Goal: Obtain resource: Download file/media

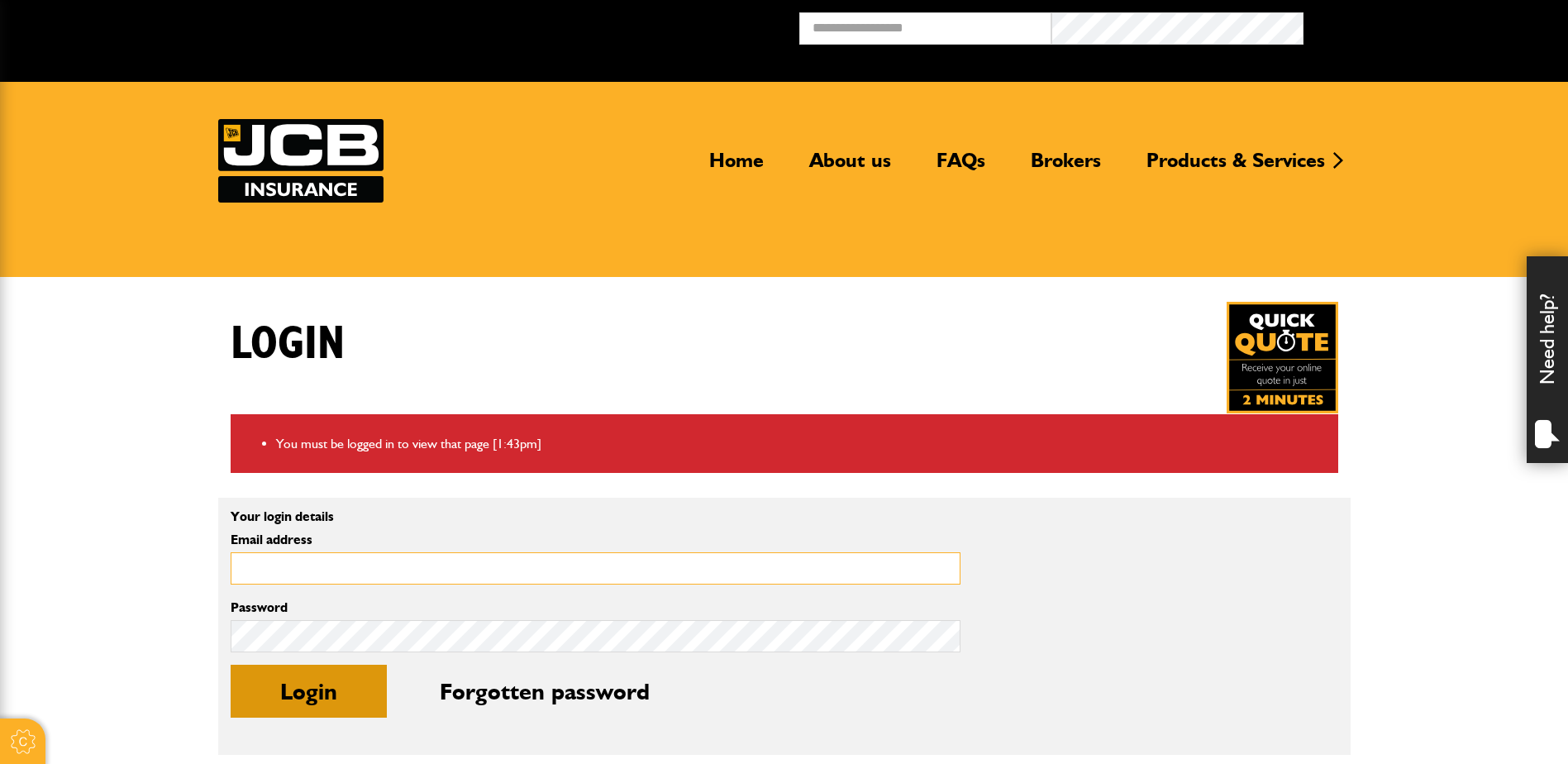
type input "**********"
click at [359, 677] on button "Login" at bounding box center [309, 691] width 157 height 53
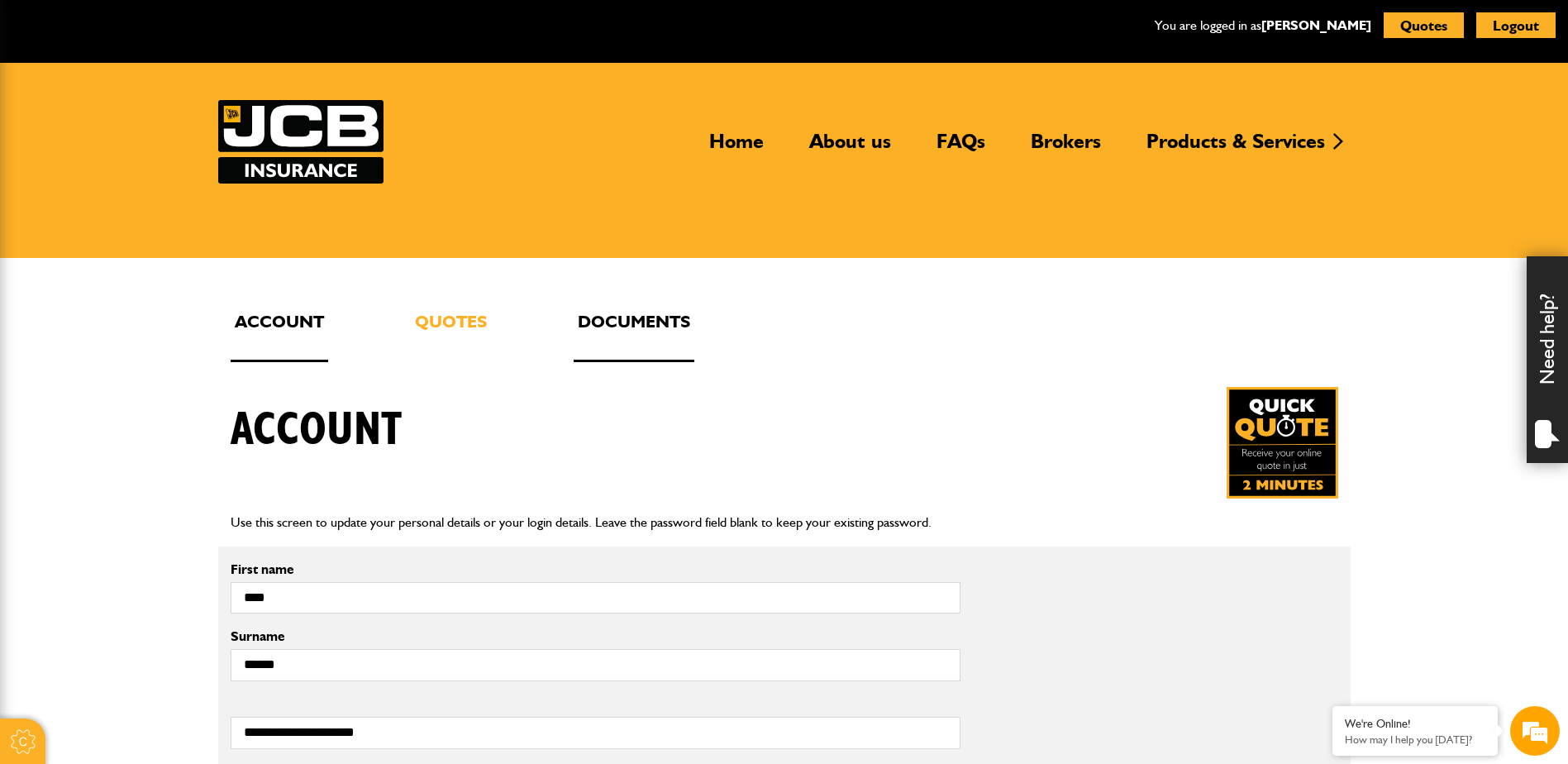
click at [648, 337] on link "Documents" at bounding box center [633, 335] width 120 height 55
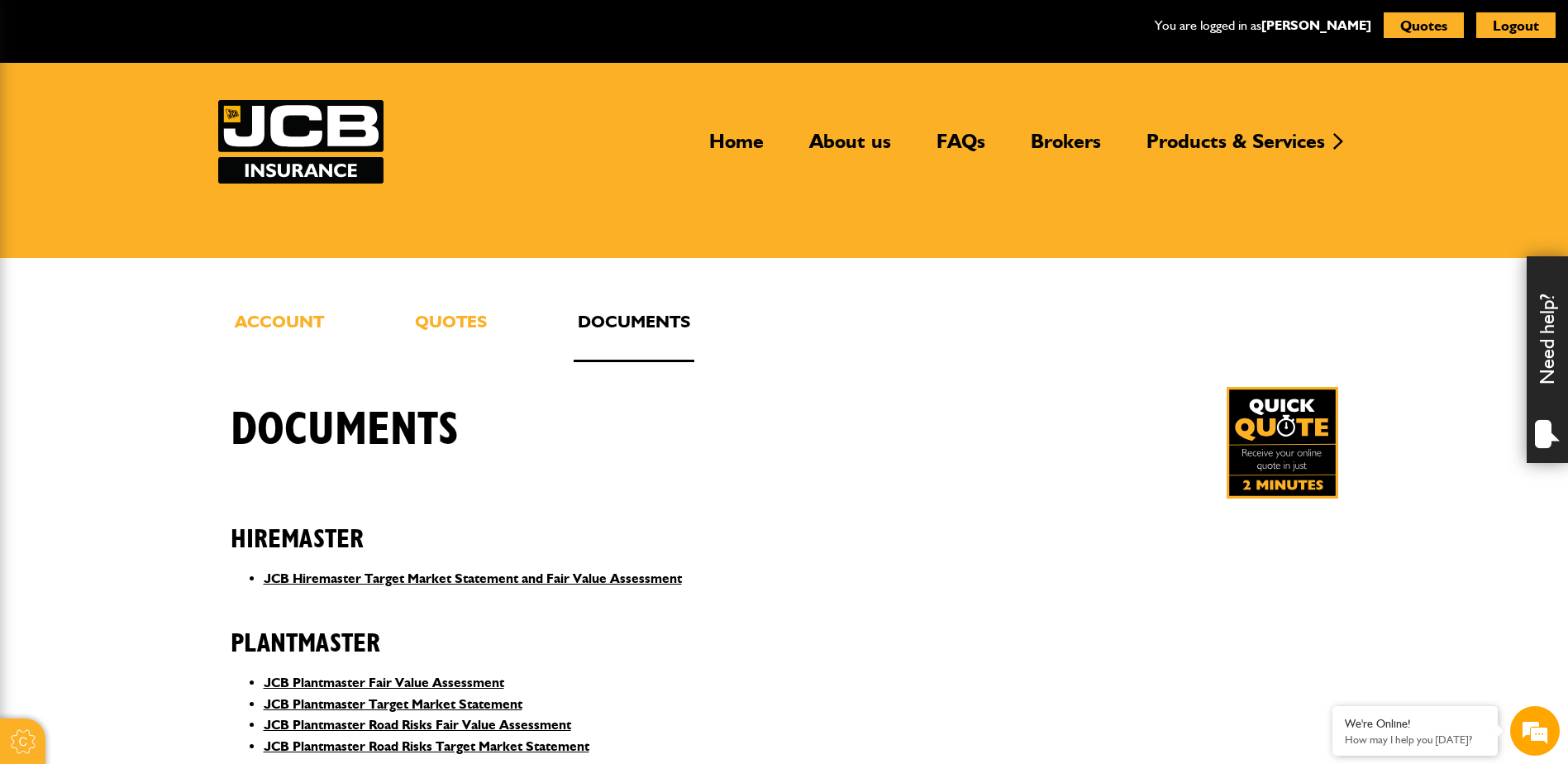
scroll to position [331, 0]
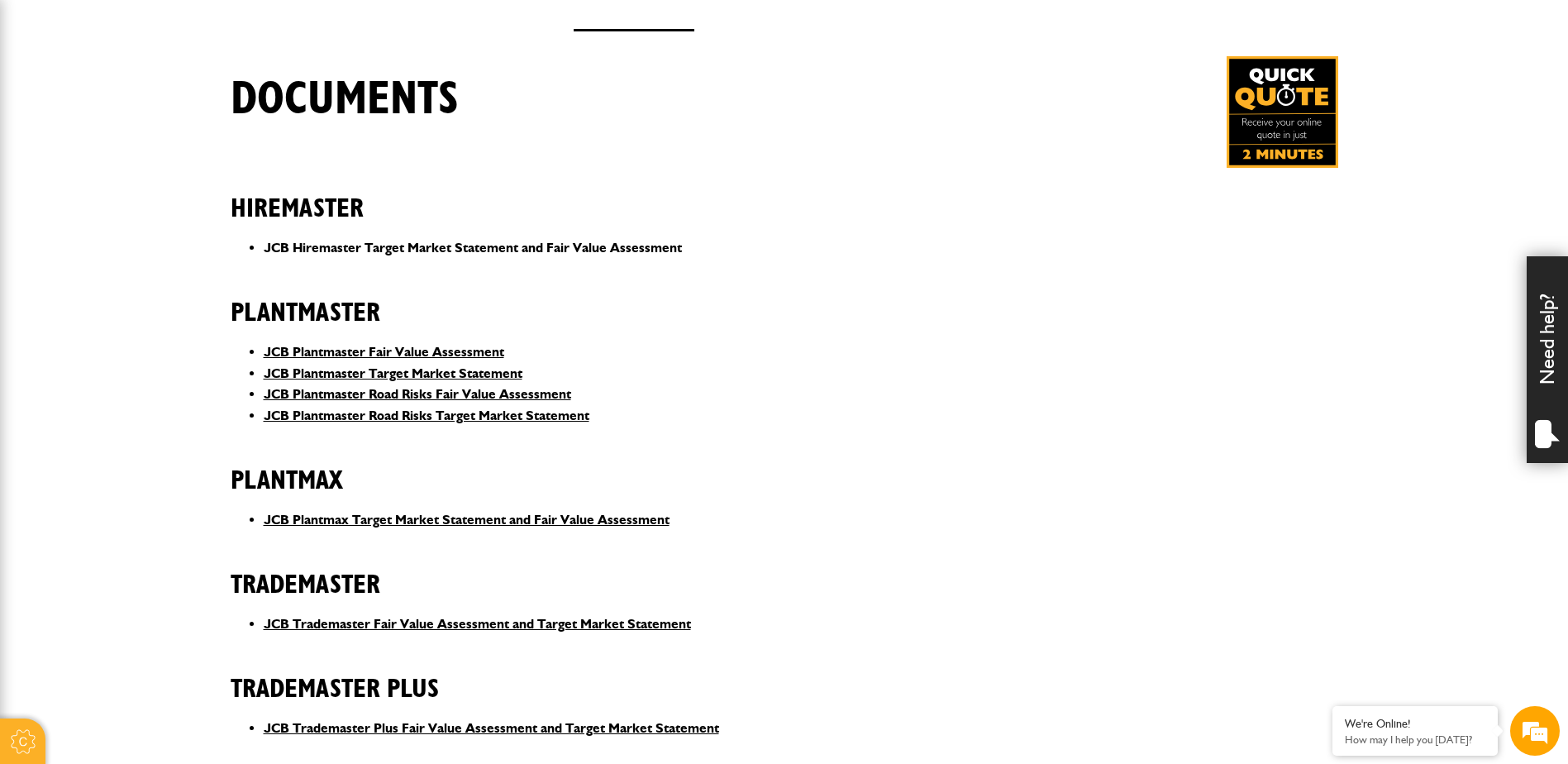
click at [440, 240] on link "JCB Hiremaster Target Market Statement and Fair Value Assessment" at bounding box center [473, 247] width 419 height 16
click at [471, 348] on link "JCB Plantmaster Fair Value Assessment" at bounding box center [384, 352] width 241 height 16
click at [429, 412] on link "JCB Plantmaster Road Risks Target Market Statement" at bounding box center [426, 416] width 326 height 16
click at [462, 396] on link "JCB Plantmaster Road Risks Fair Value Assessment" at bounding box center [418, 394] width 307 height 16
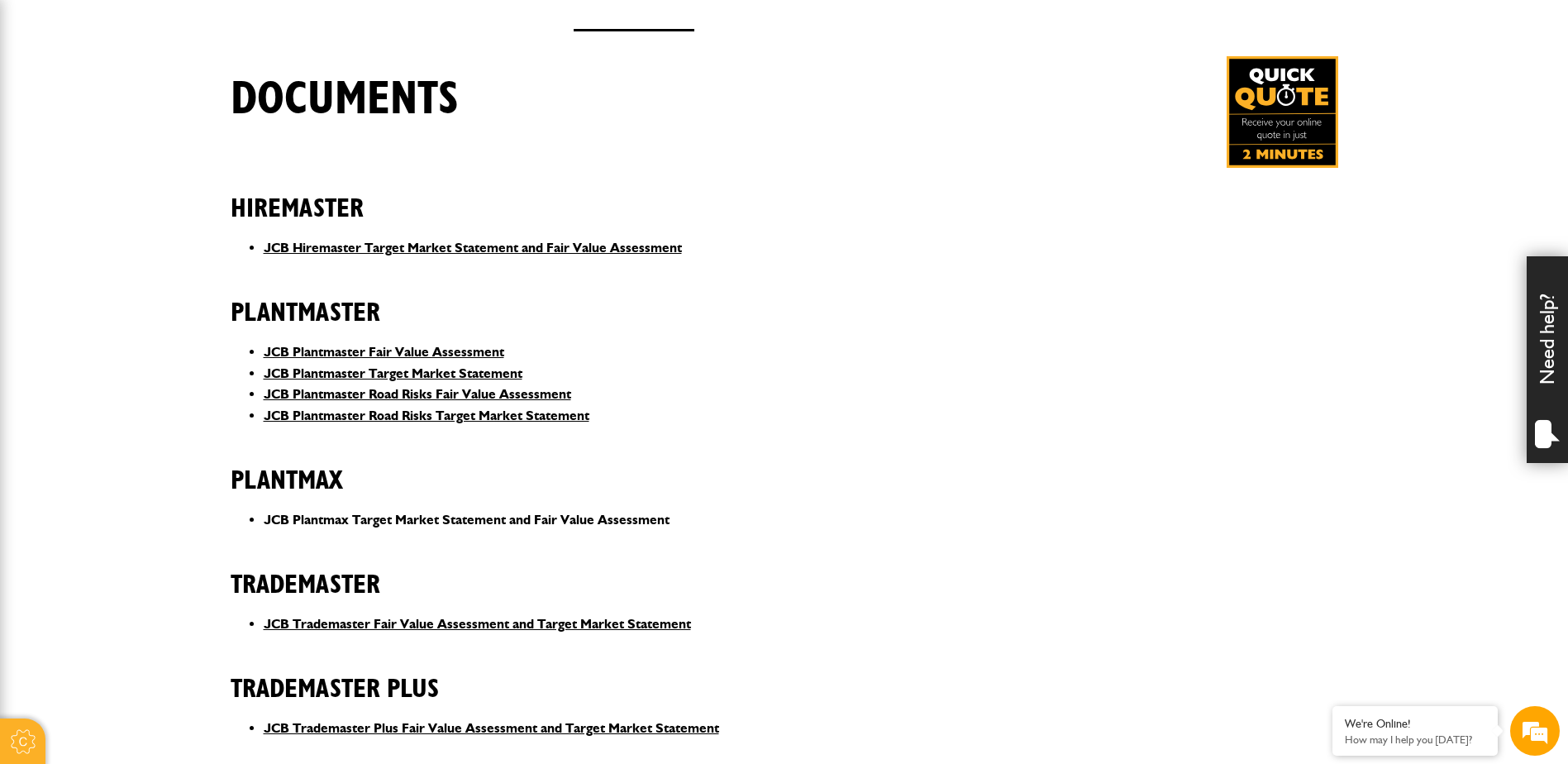
click at [557, 523] on link "JCB Plantmax Target Market Statement and Fair Value Assessment" at bounding box center [467, 519] width 406 height 16
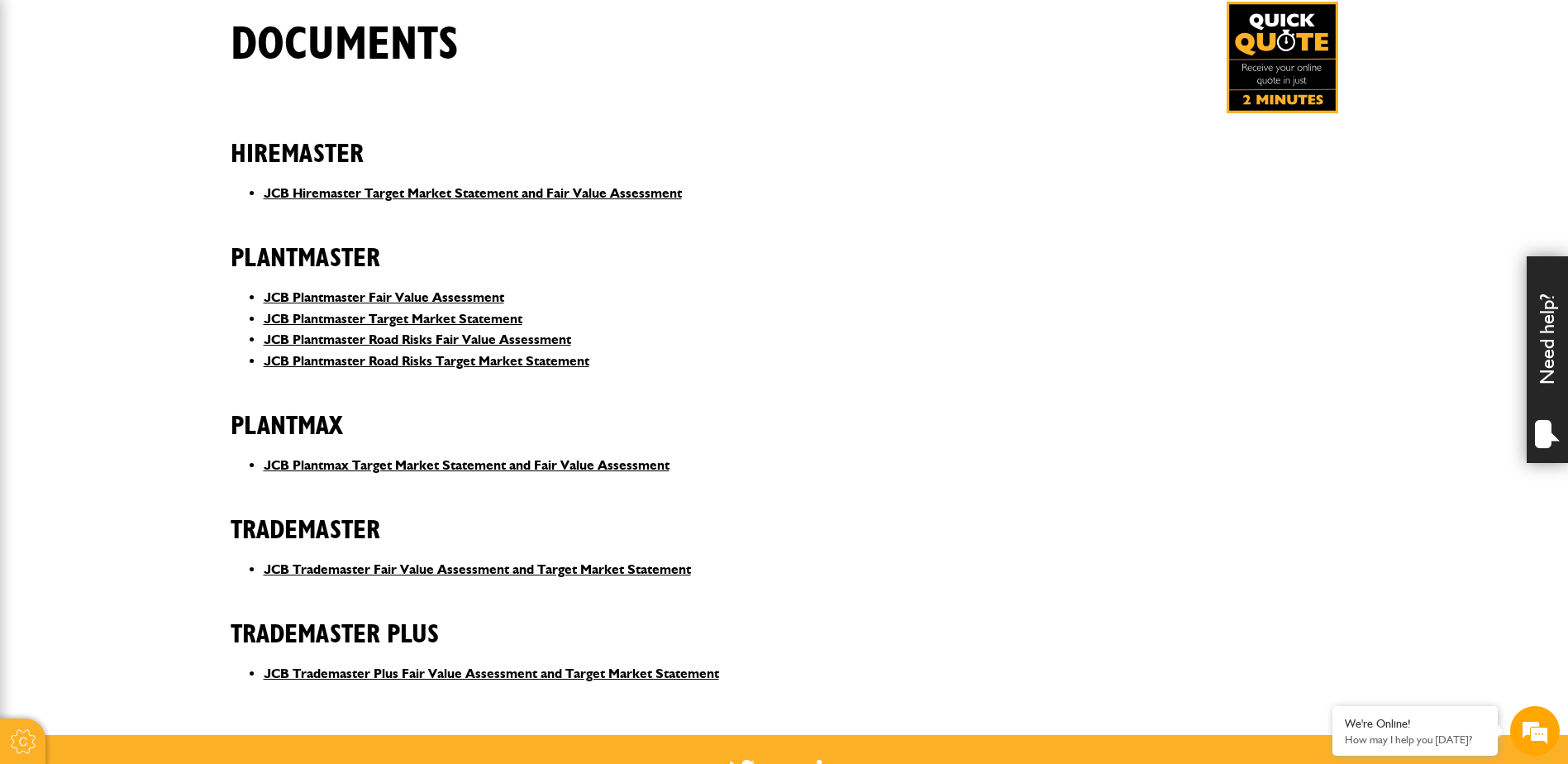
scroll to position [413, 0]
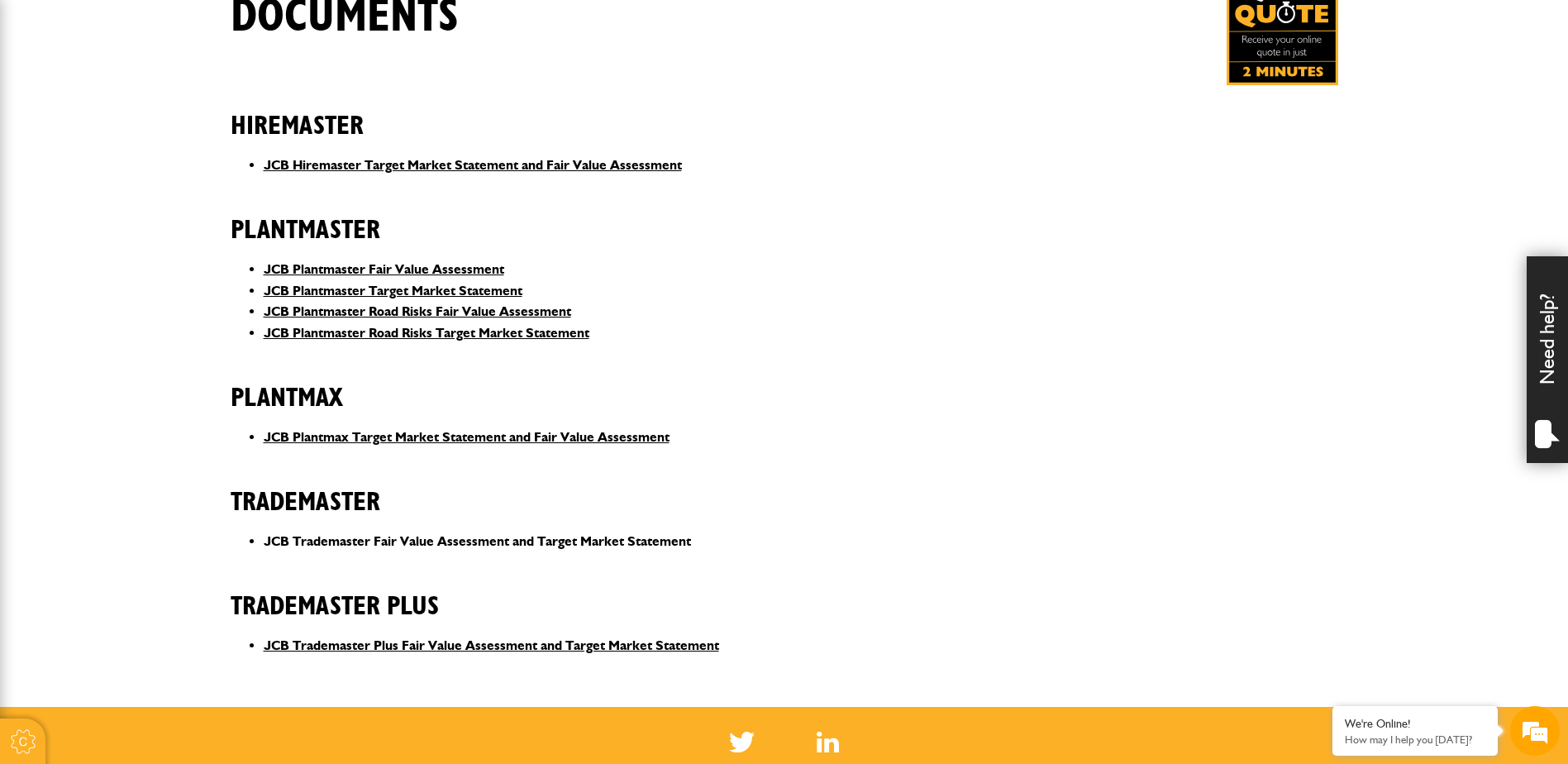
click at [542, 536] on link "JCB Trademaster Fair Value Assessment and Target Market Statement" at bounding box center [477, 541] width 427 height 16
click at [505, 642] on link "JCB Trademaster Plus Fair Value Assessment and Target Market Statement" at bounding box center [492, 645] width 456 height 16
